Goal: Information Seeking & Learning: Learn about a topic

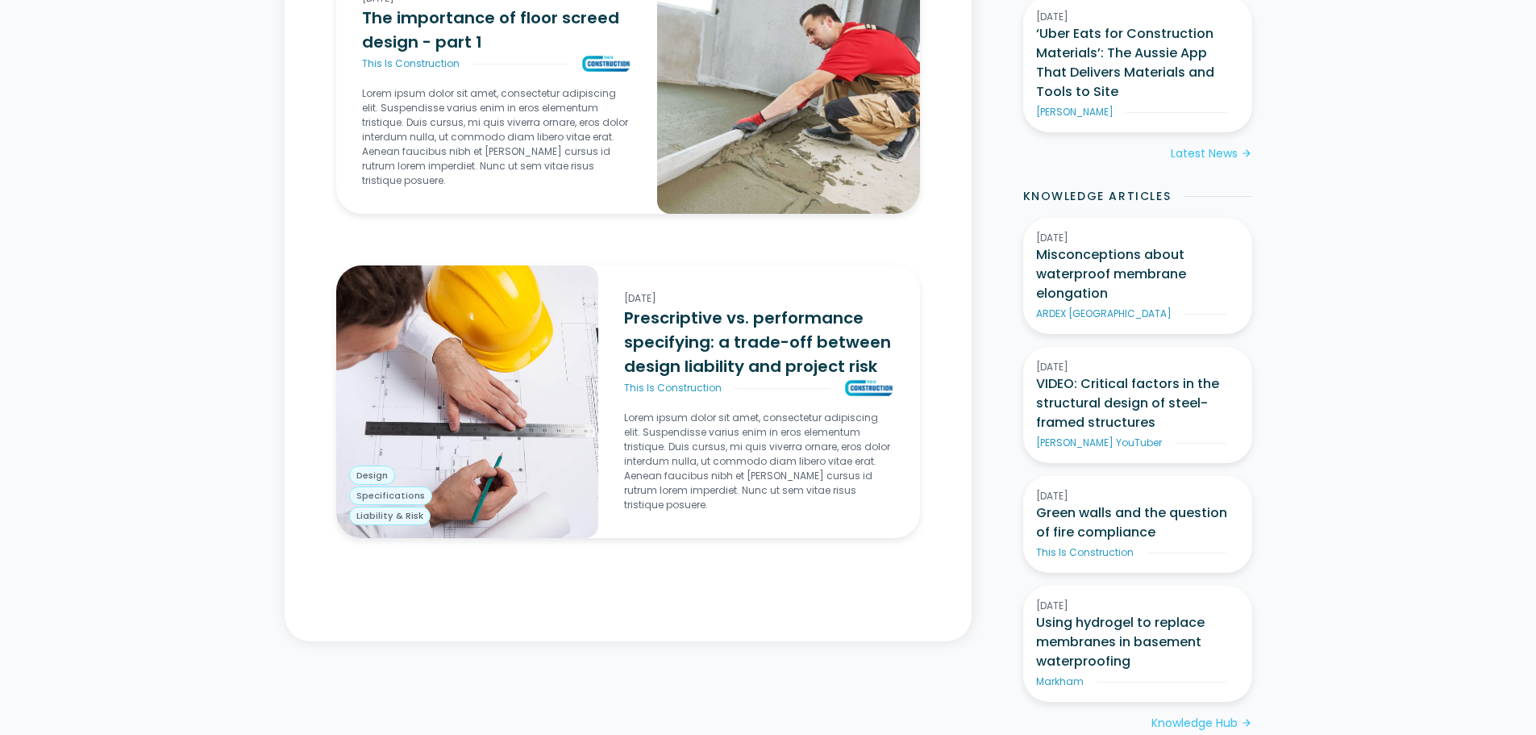
scroll to position [1150, 0]
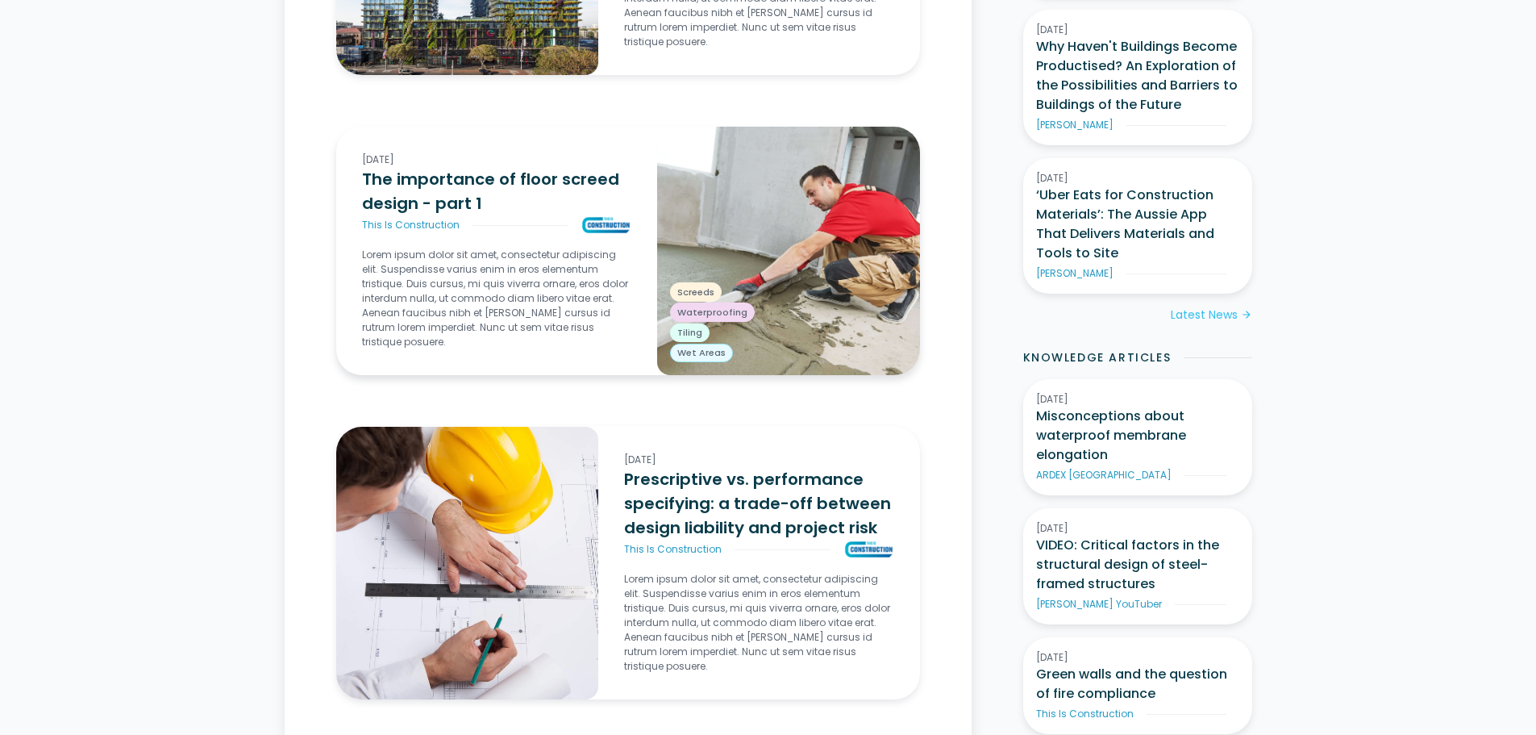
click at [810, 237] on img at bounding box center [788, 251] width 263 height 248
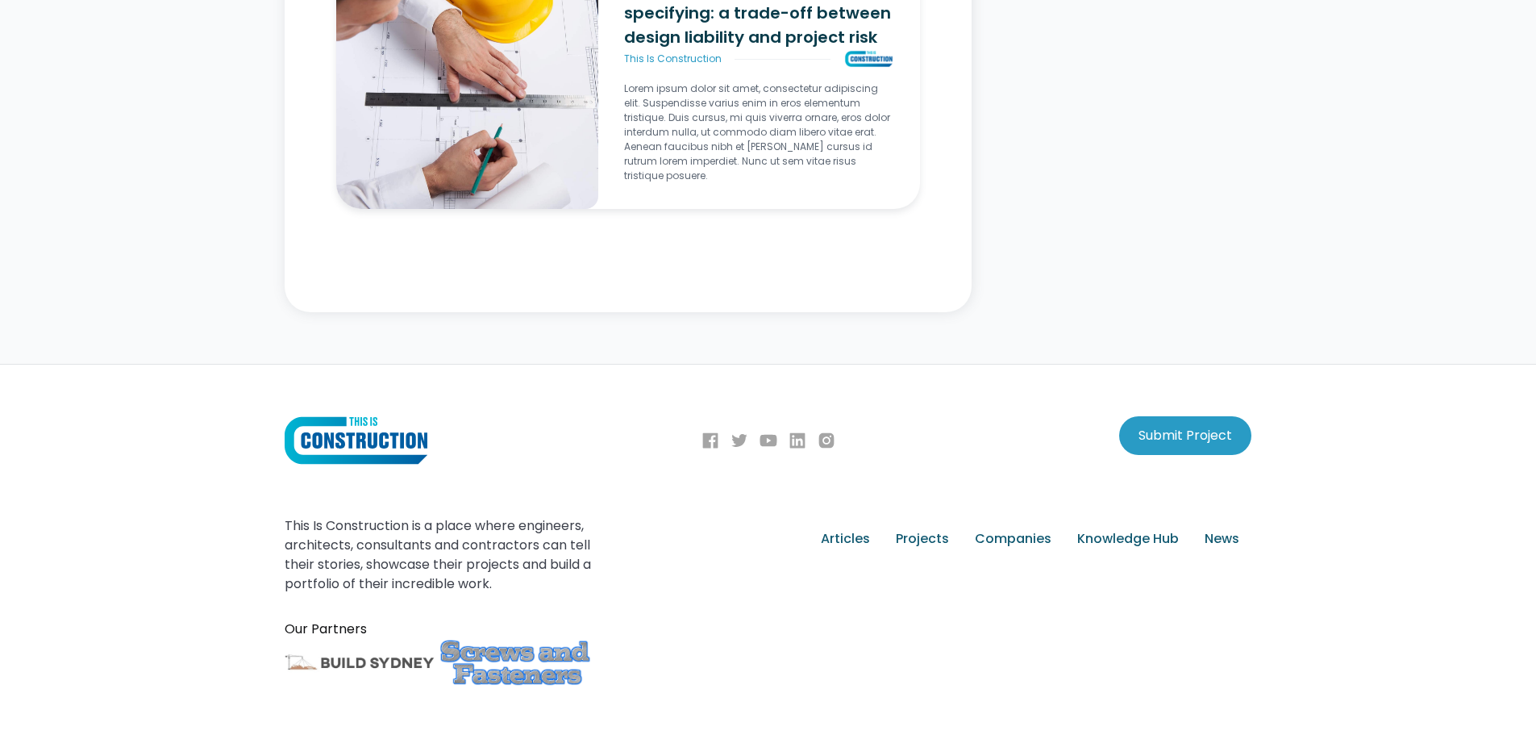
scroll to position [6739, 0]
